Goal: Task Accomplishment & Management: Complete application form

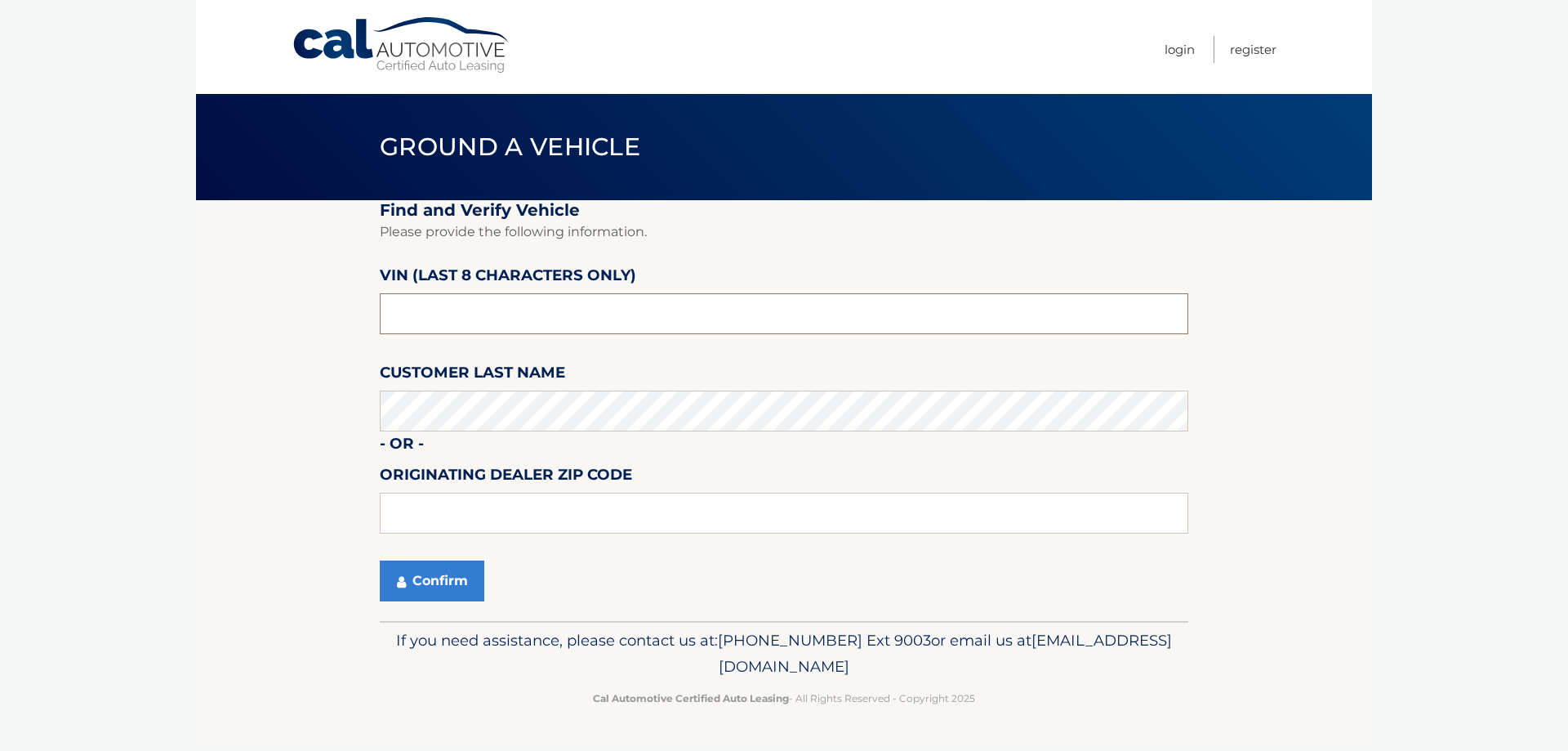
drag, startPoint x: 484, startPoint y: 334, endPoint x: 483, endPoint y: 319, distance: 15.0
click at [484, 330] on input "text" at bounding box center [784, 313] width 809 height 41
drag, startPoint x: 480, startPoint y: 318, endPoint x: 258, endPoint y: 312, distance: 222.1
click at [276, 312] on section "Find and Verify Vehicle Please provide the following information. VIN (last 8 c…" at bounding box center [784, 411] width 1176 height 421
type input "NC213615"
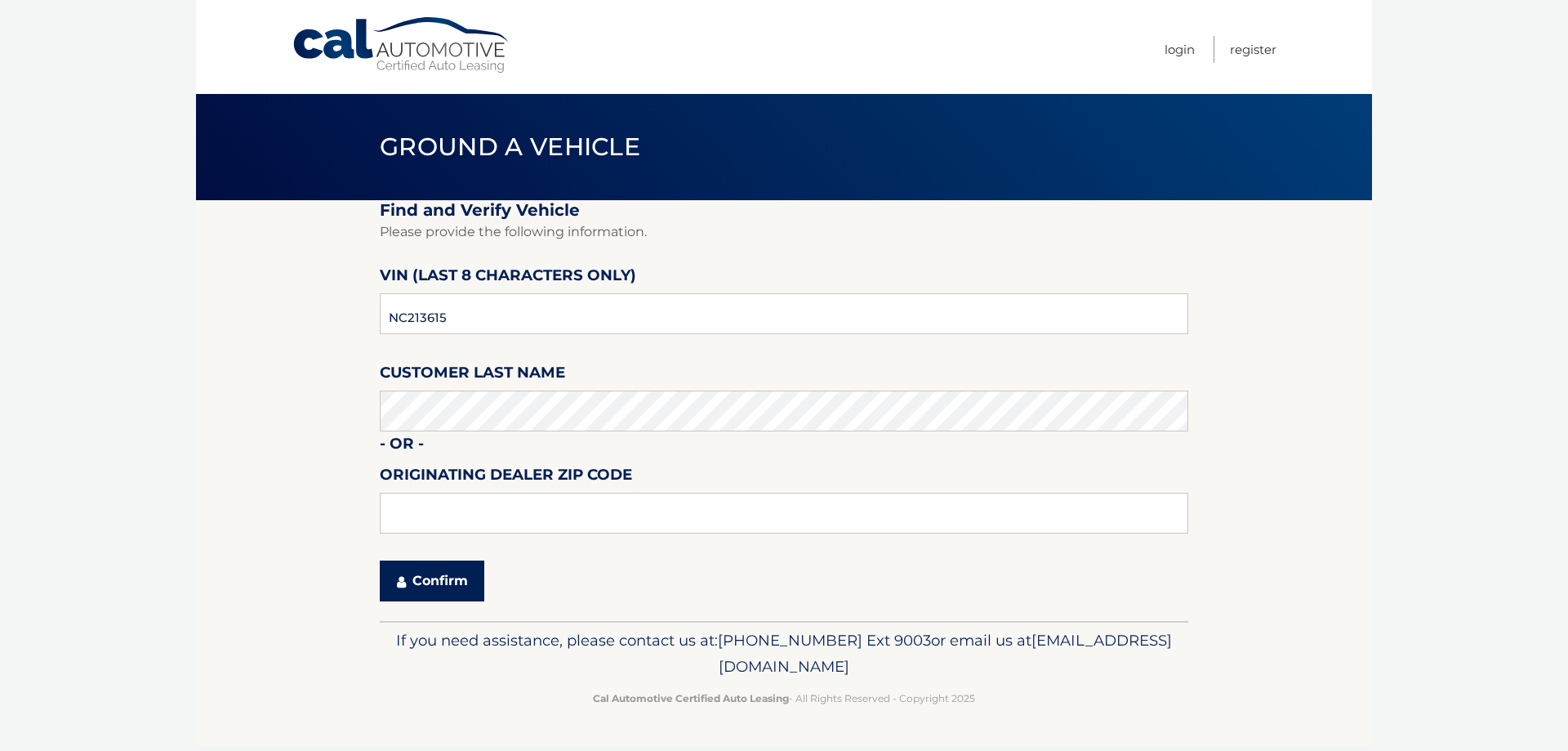
click at [411, 596] on button "Confirm" at bounding box center [431, 580] width 105 height 41
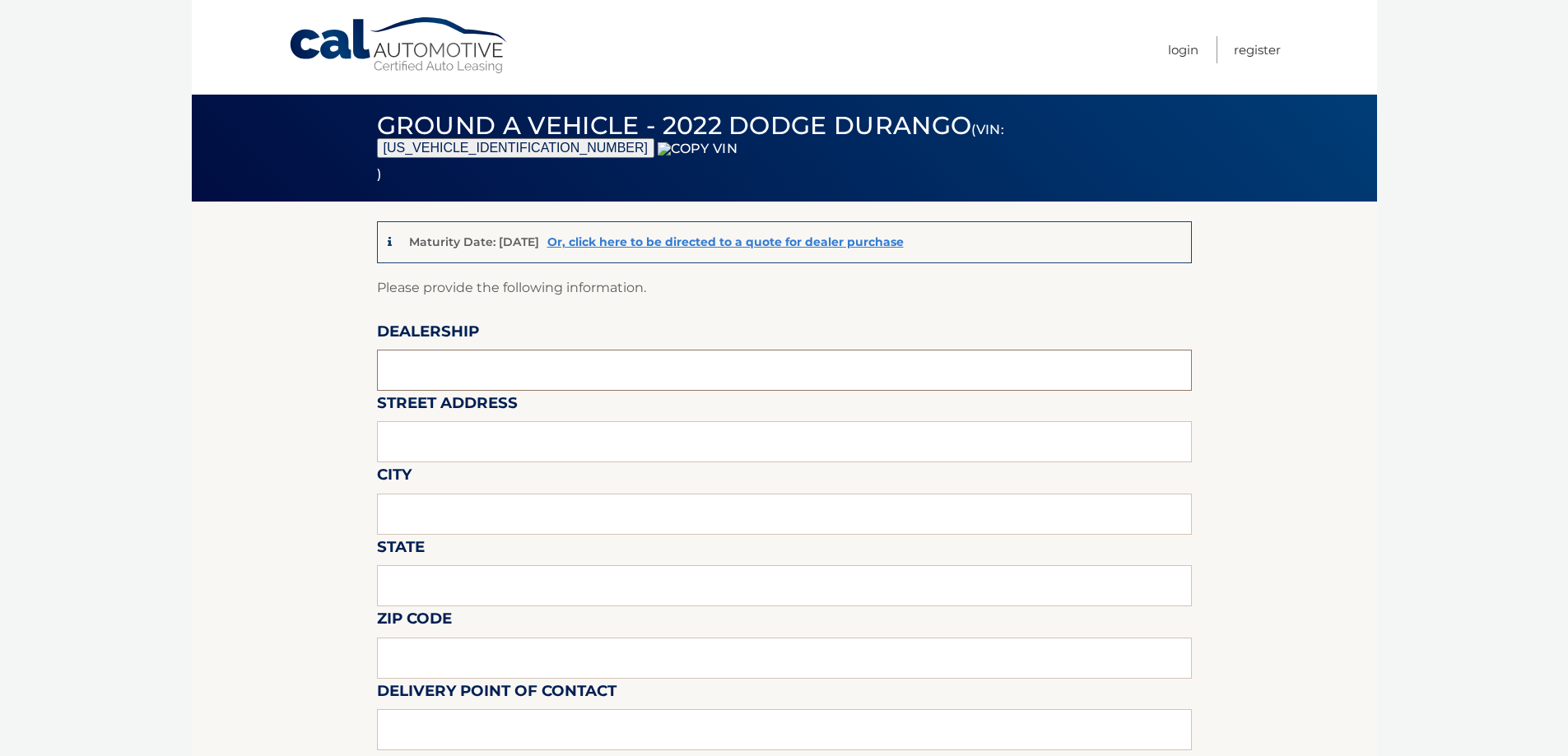
click at [475, 364] on input "text" at bounding box center [784, 370] width 815 height 41
type input "WESTBURY JEEP"
click at [494, 428] on input "text" at bounding box center [784, 441] width 815 height 41
type input "[STREET_ADDRESS][PERSON_NAME]"
click at [493, 506] on input "text" at bounding box center [784, 513] width 815 height 41
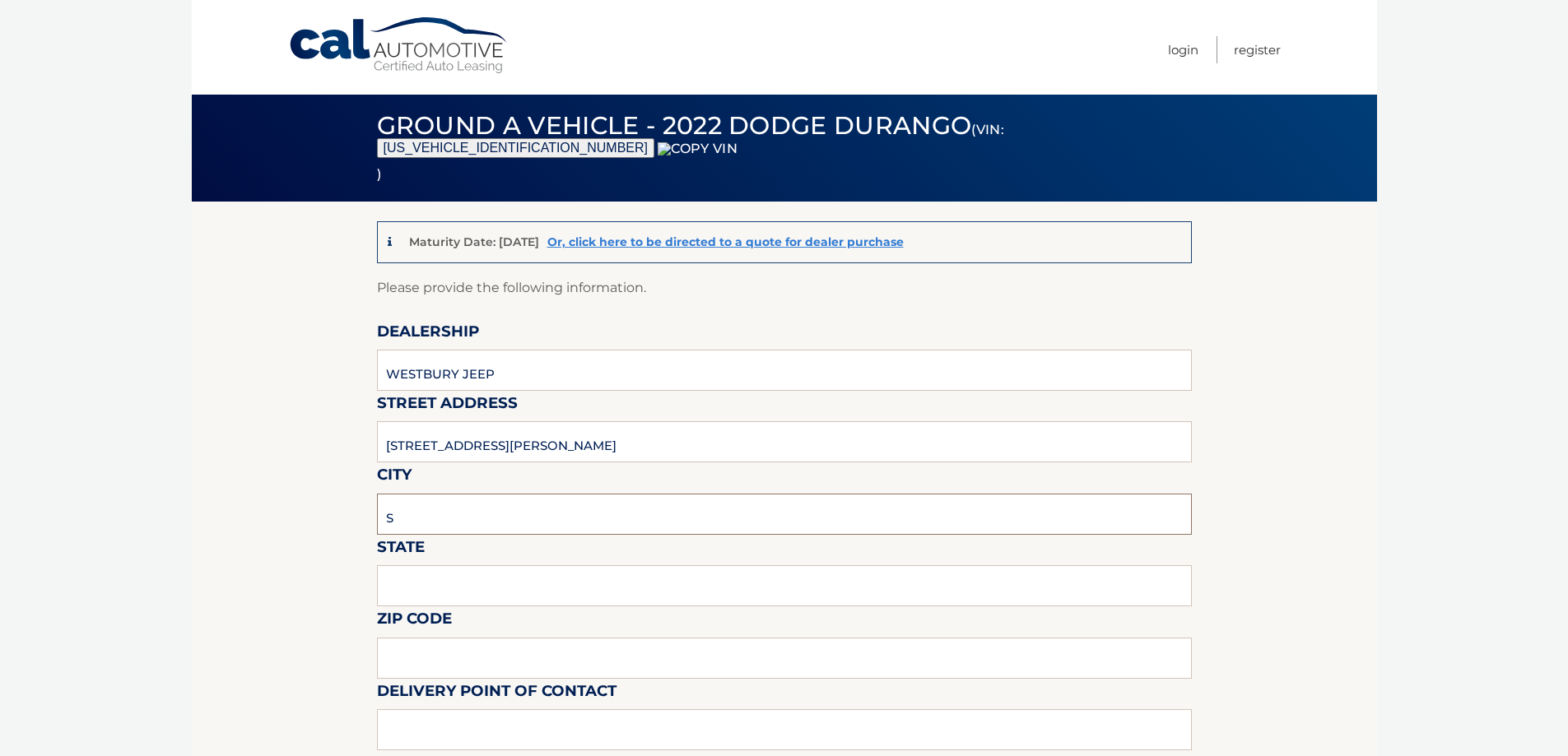
type input "SYOSSET"
click at [464, 577] on input "text" at bounding box center [784, 585] width 815 height 41
type input "NY"
click at [440, 653] on input "text" at bounding box center [784, 657] width 815 height 41
type input "11791"
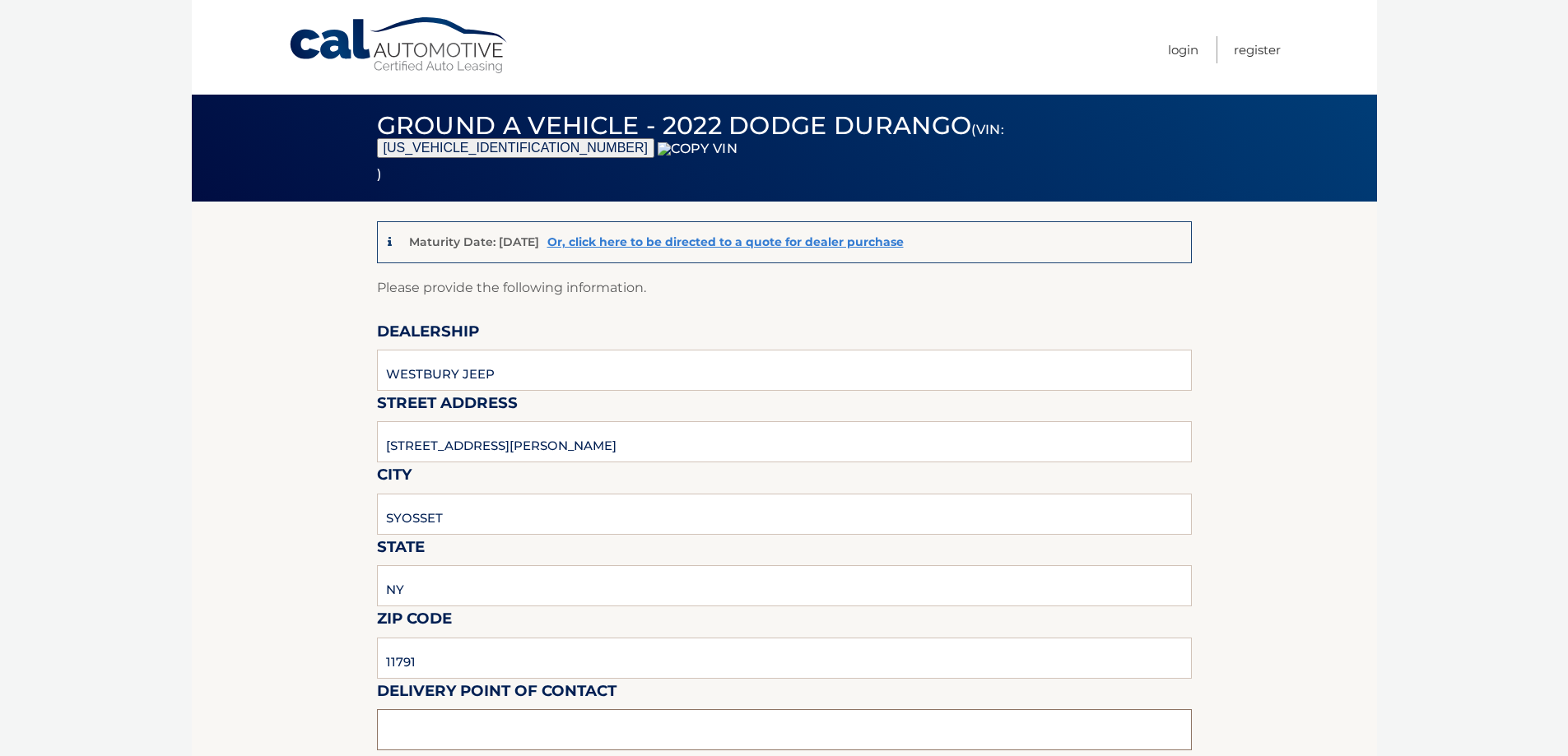
type input "Q"
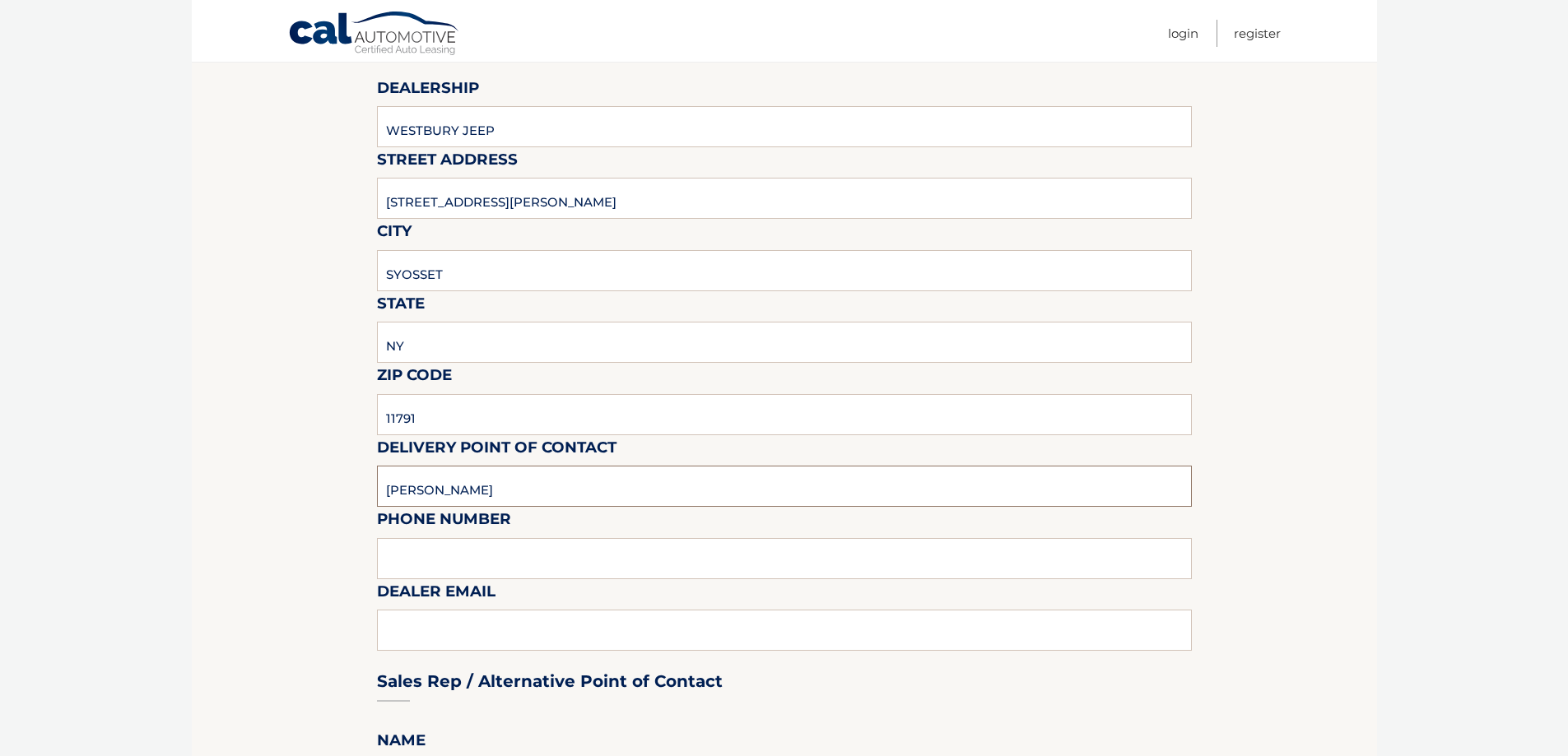
scroll to position [493, 0]
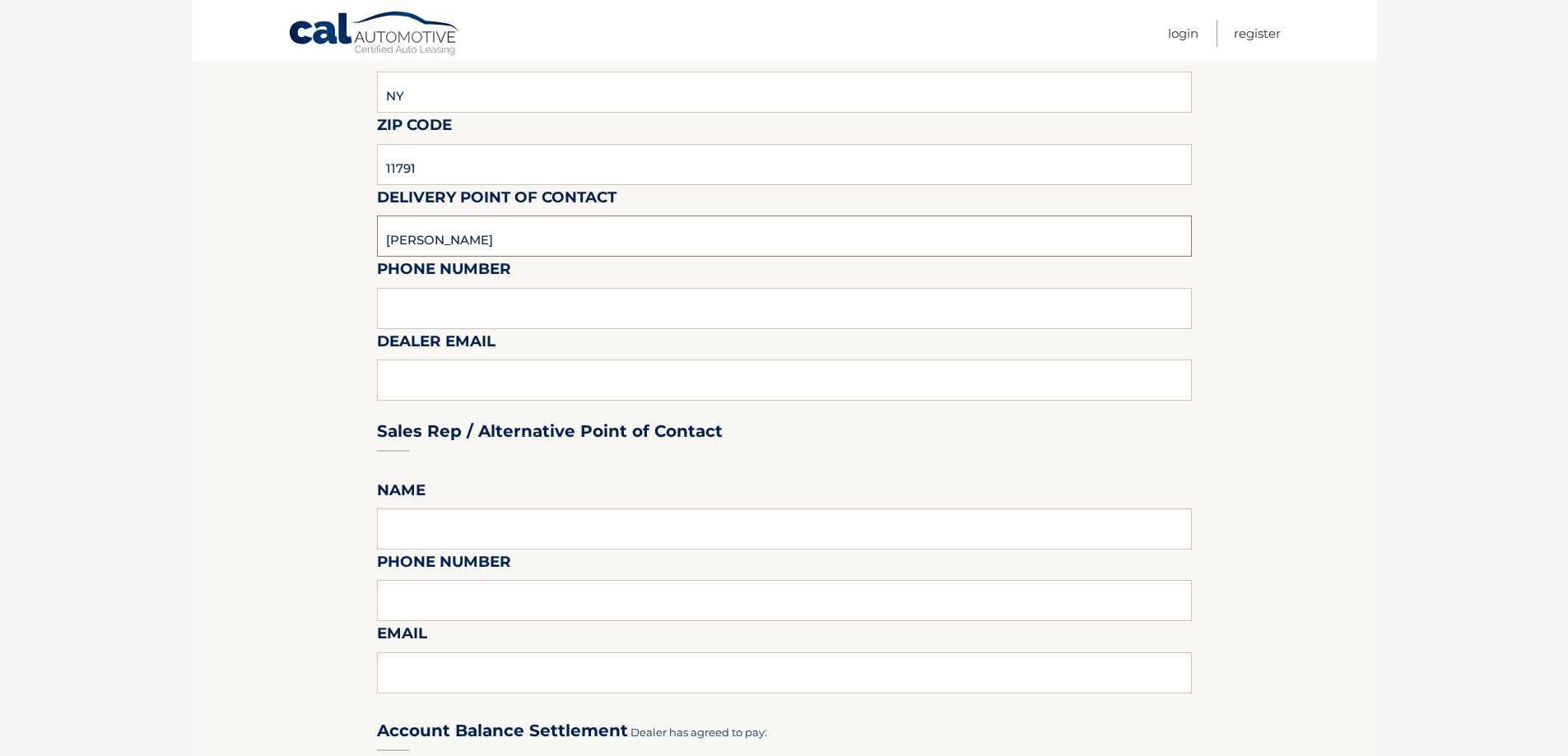
type input "[PERSON_NAME]"
click at [431, 322] on input "text" at bounding box center [784, 308] width 815 height 41
type input "6313123854"
type input "[EMAIL_ADDRESS][DOMAIN_NAME]"
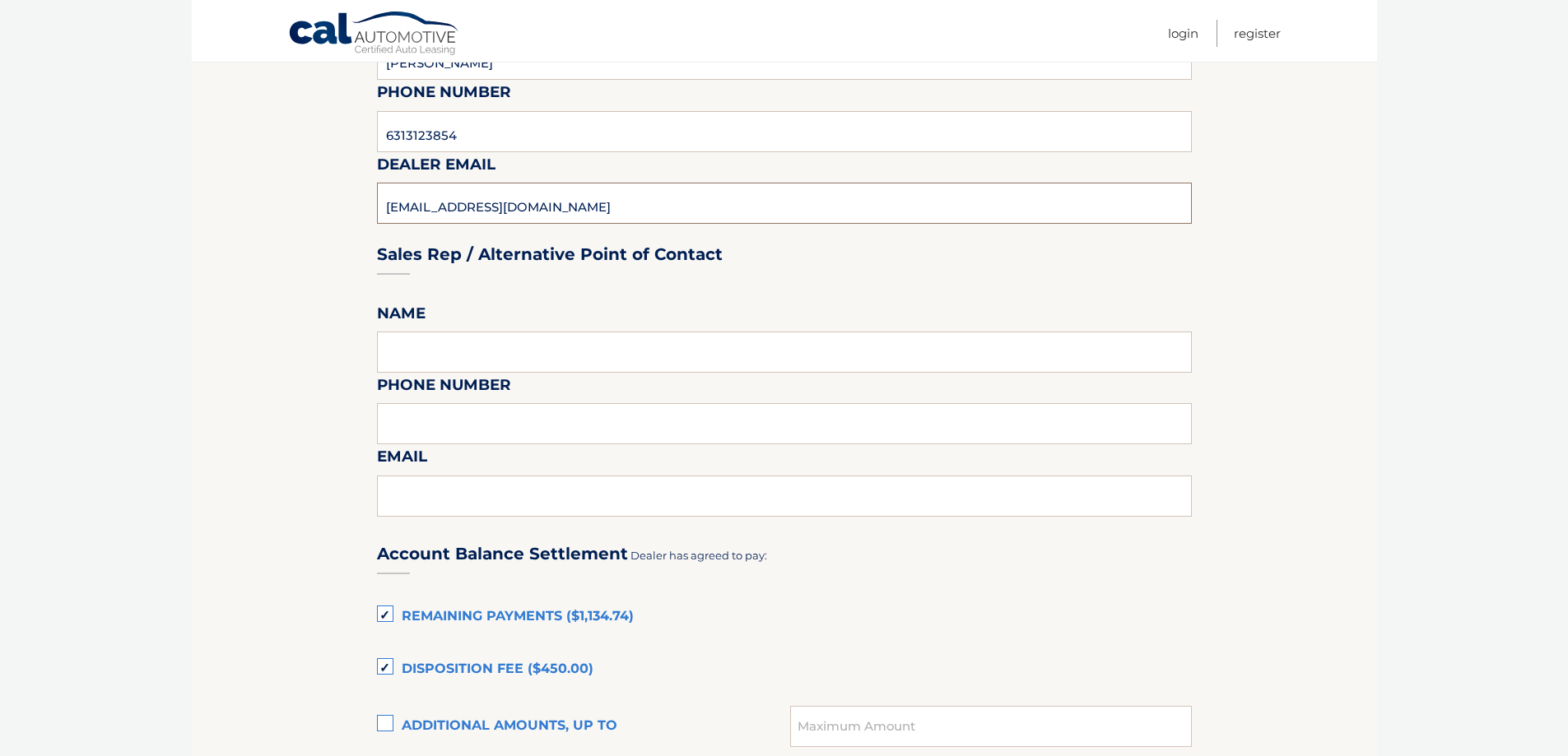
scroll to position [822, 0]
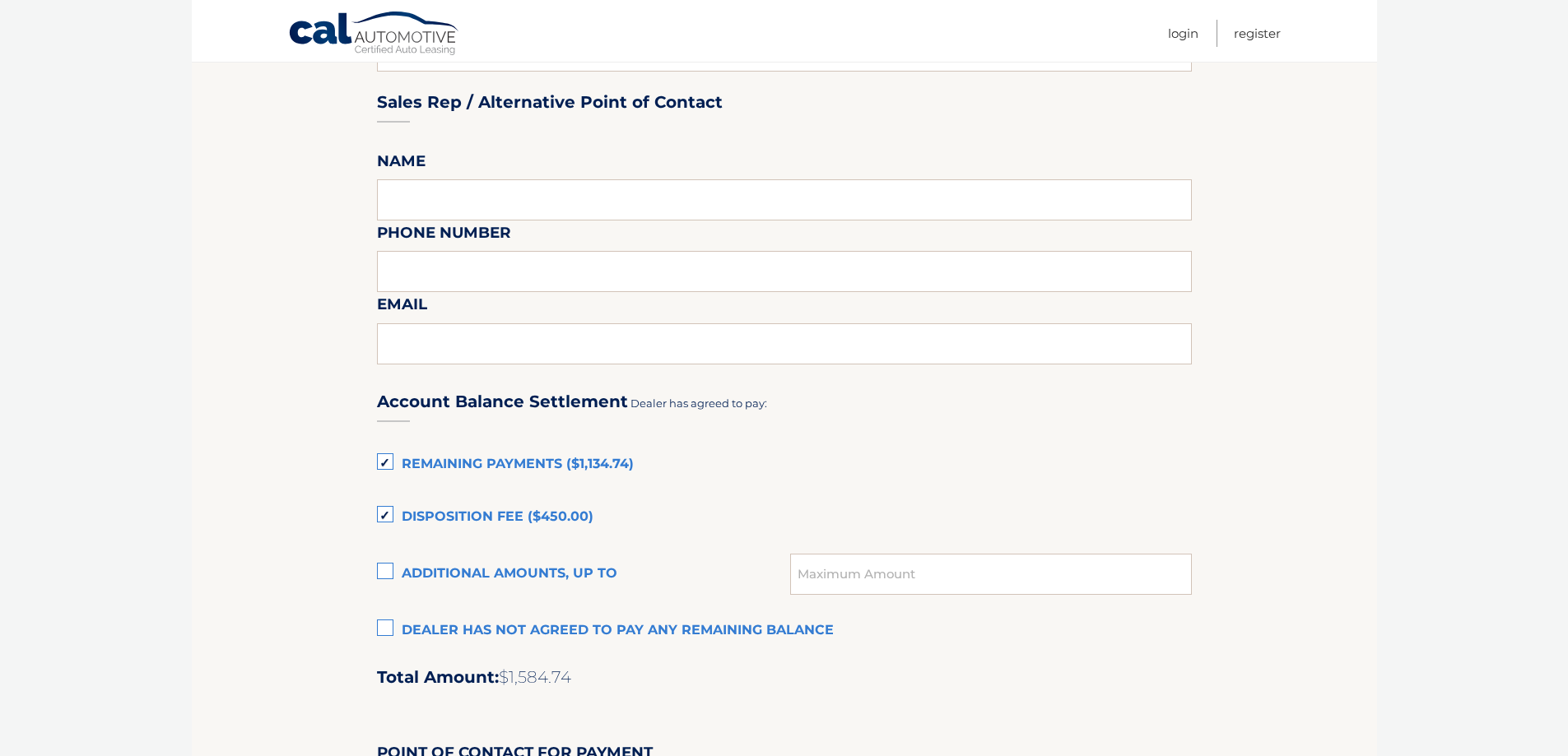
click at [414, 617] on label "Dealer has not agreed to pay any remaining balance" at bounding box center [784, 631] width 815 height 33
click at [0, 0] on input "Dealer has not agreed to pay any remaining balance" at bounding box center [0, 0] width 0 height 0
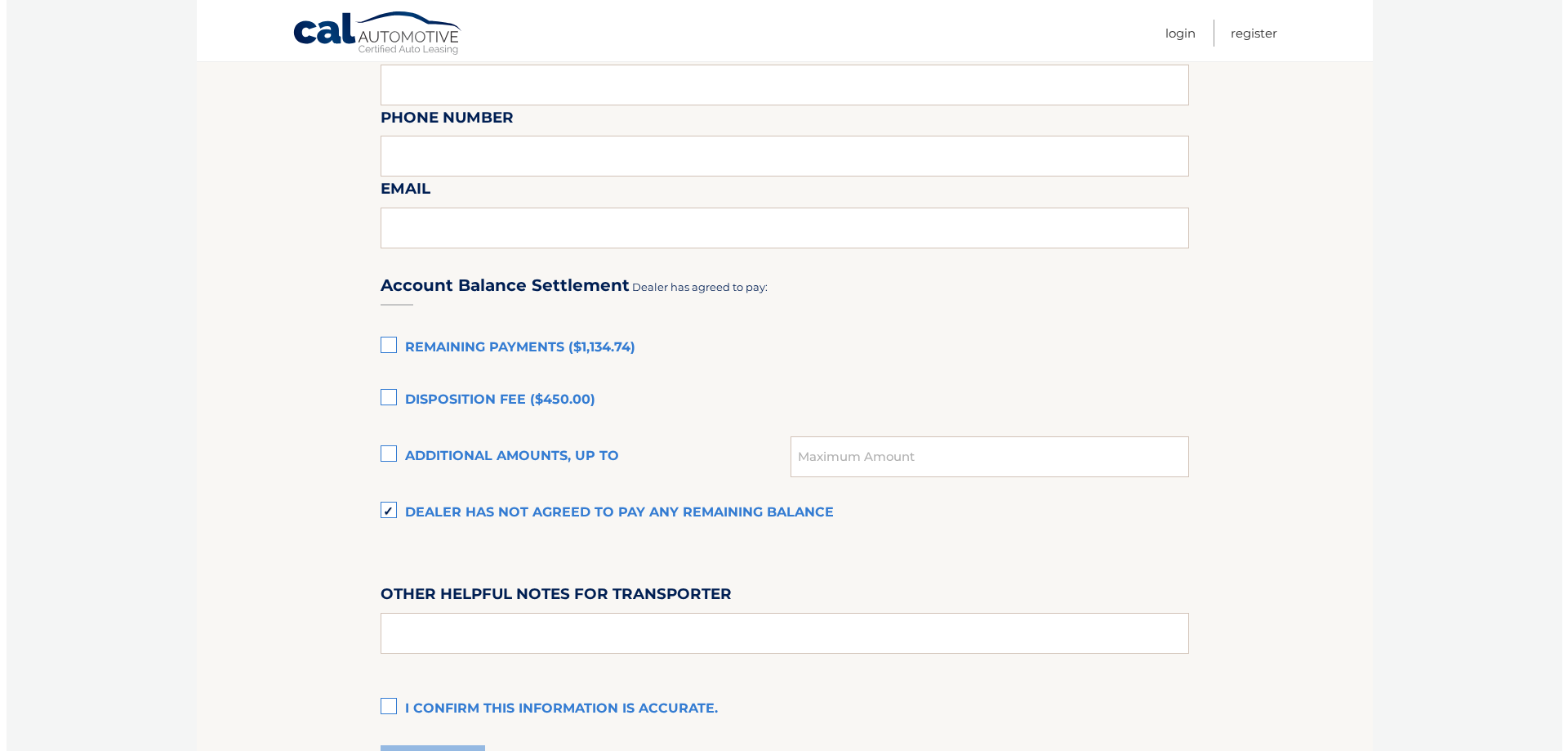
scroll to position [1063, 0]
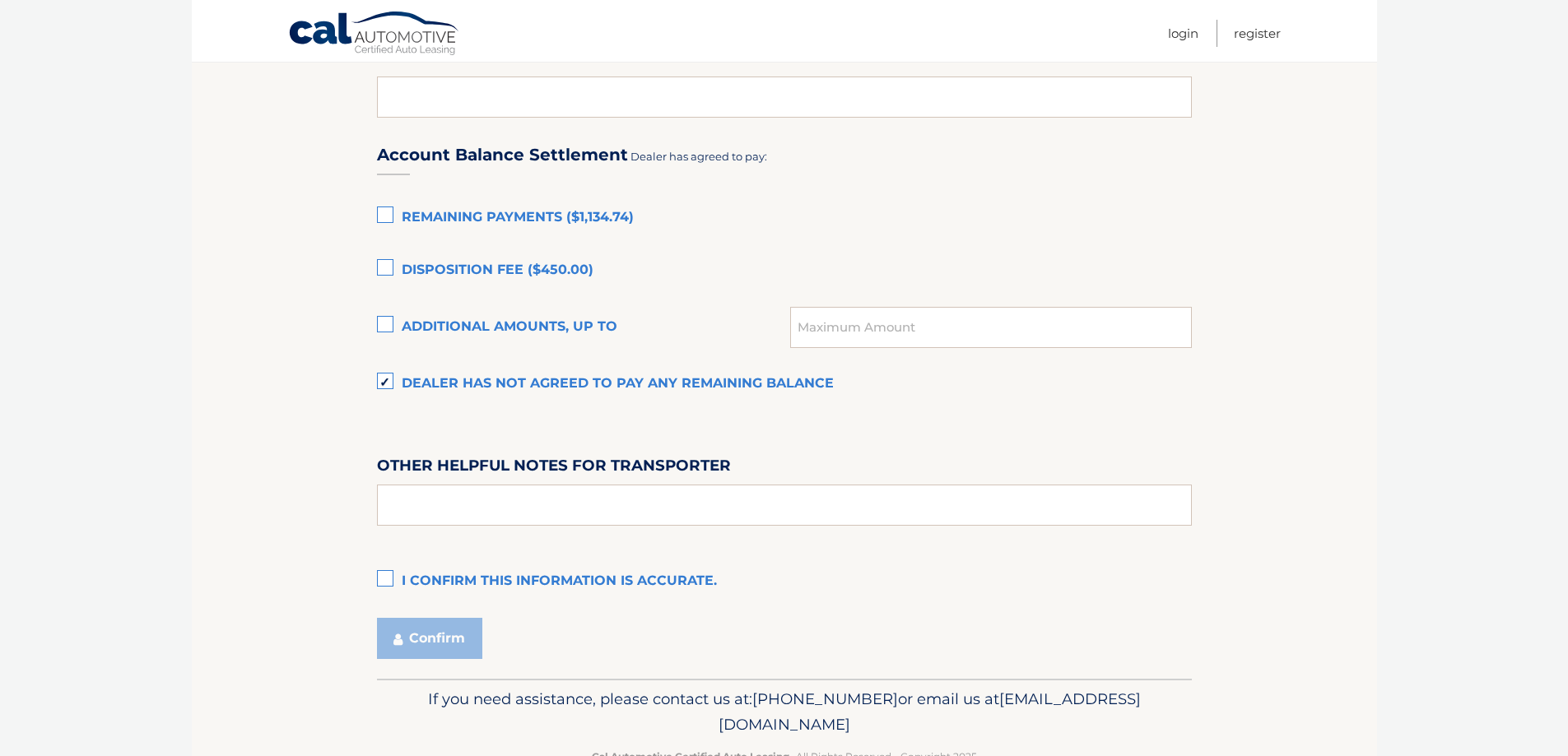
click at [449, 586] on label "I confirm this information is accurate." at bounding box center [784, 581] width 815 height 33
click at [0, 0] on input "I confirm this information is accurate." at bounding box center [0, 0] width 0 height 0
click at [435, 647] on button "Confirm" at bounding box center [429, 637] width 105 height 41
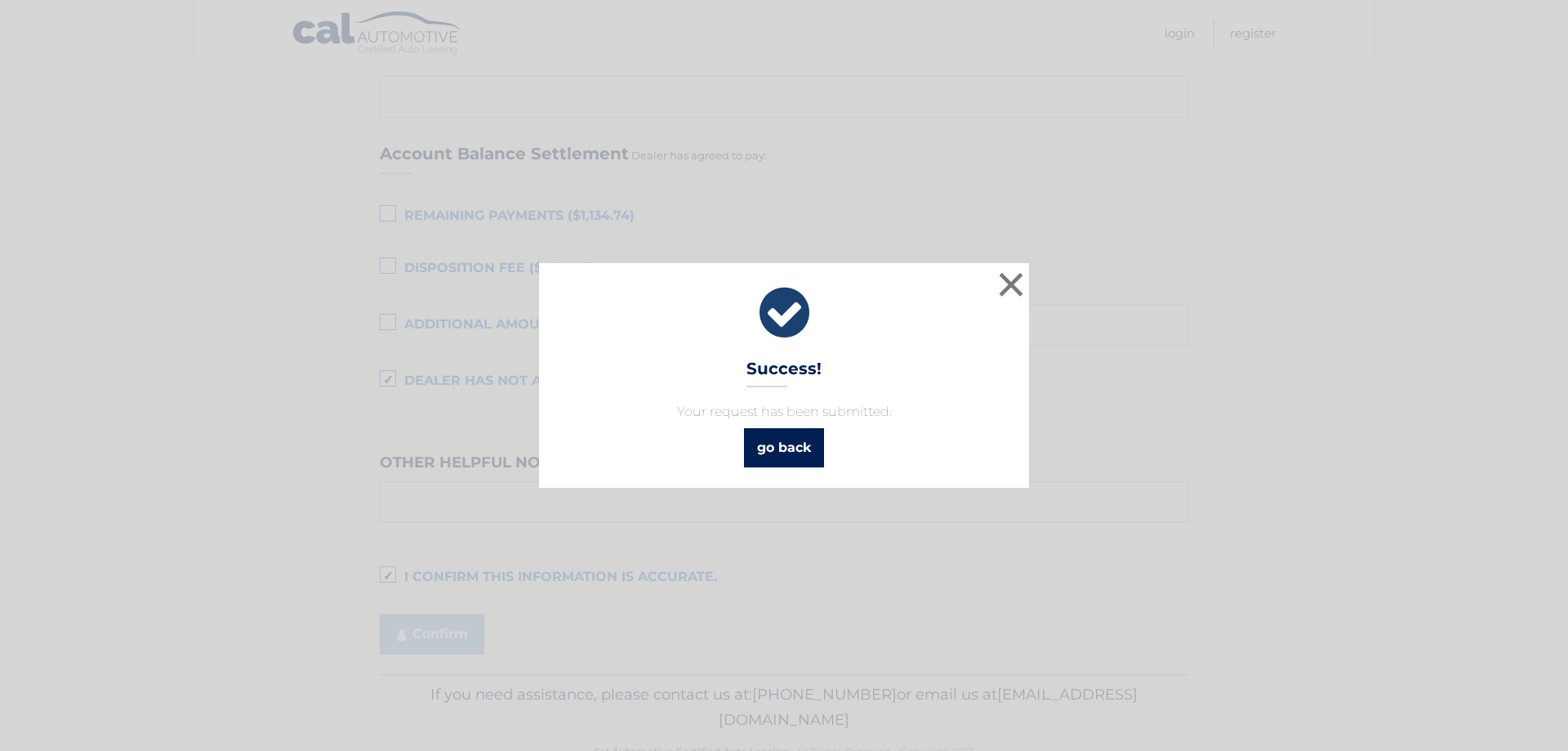
click at [811, 465] on link "go back" at bounding box center [784, 449] width 80 height 40
